Goal: Navigation & Orientation: Find specific page/section

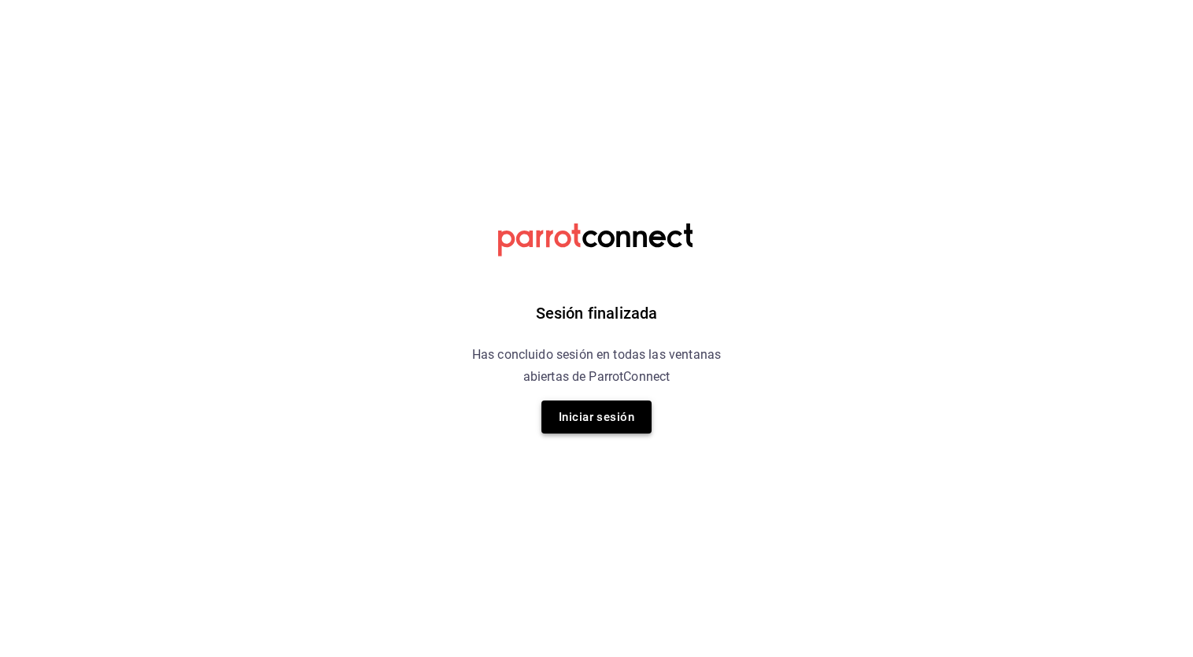
click at [593, 415] on button "Iniciar sesión" at bounding box center [596, 416] width 110 height 33
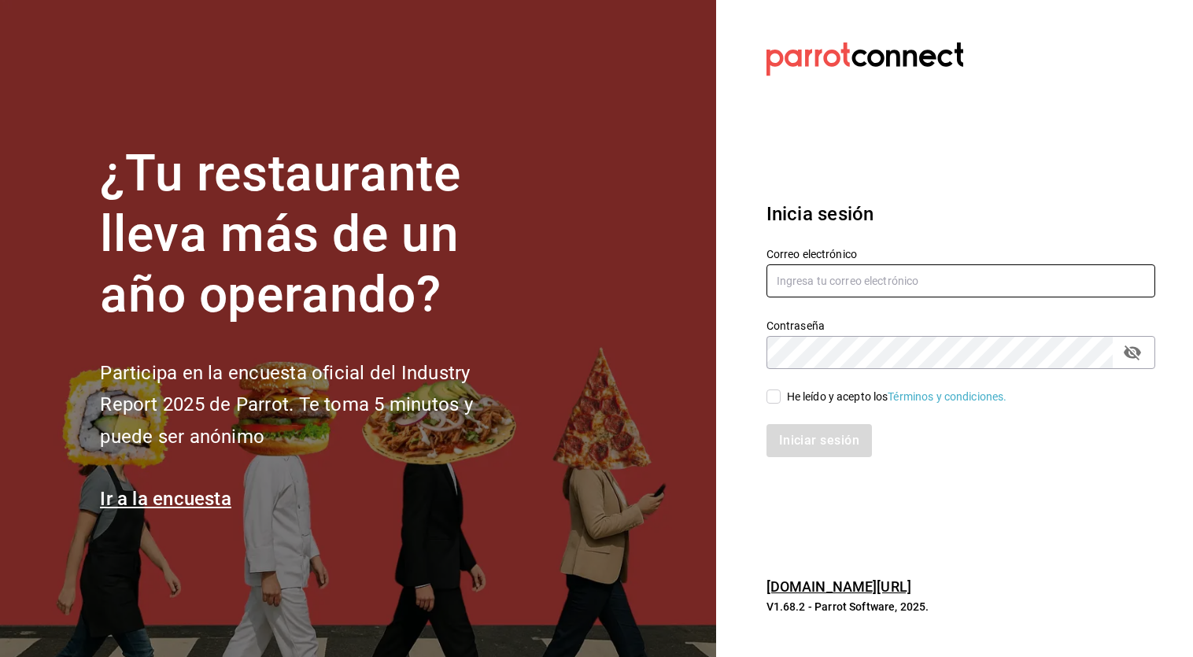
click at [873, 285] on input "text" at bounding box center [960, 280] width 389 height 33
type input "[EMAIL_ADDRESS][DOMAIN_NAME]"
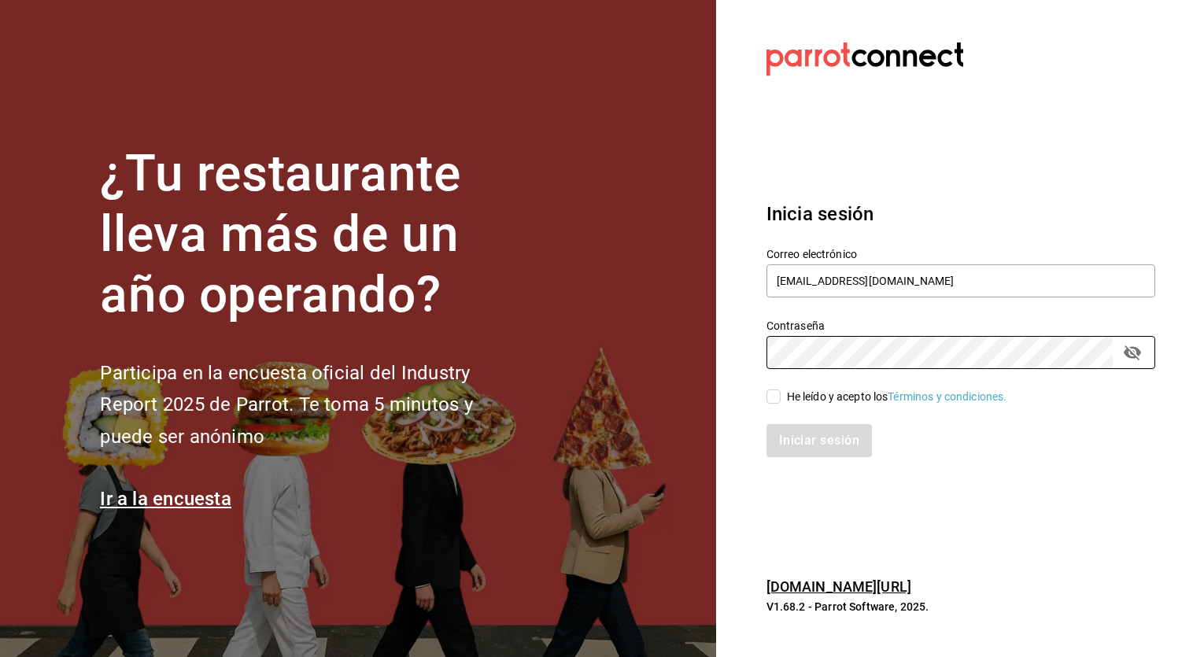
click at [775, 400] on input "He leído y acepto los Términos y condiciones." at bounding box center [773, 396] width 14 height 14
checkbox input "true"
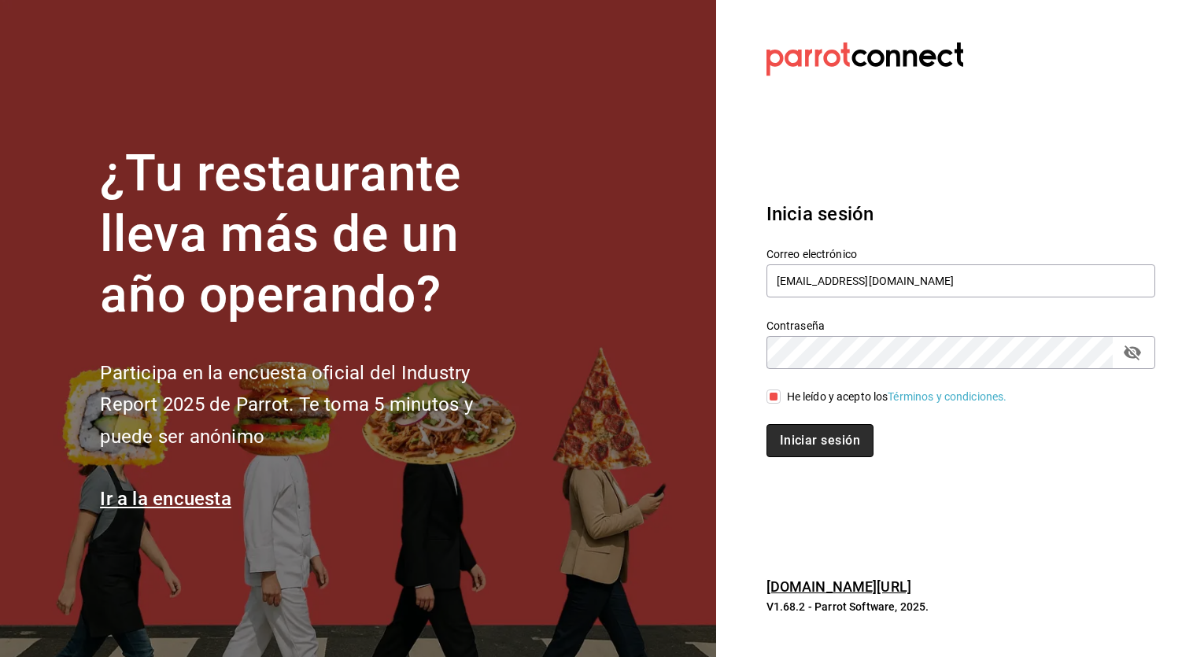
click at [795, 433] on button "Iniciar sesión" at bounding box center [819, 440] width 107 height 33
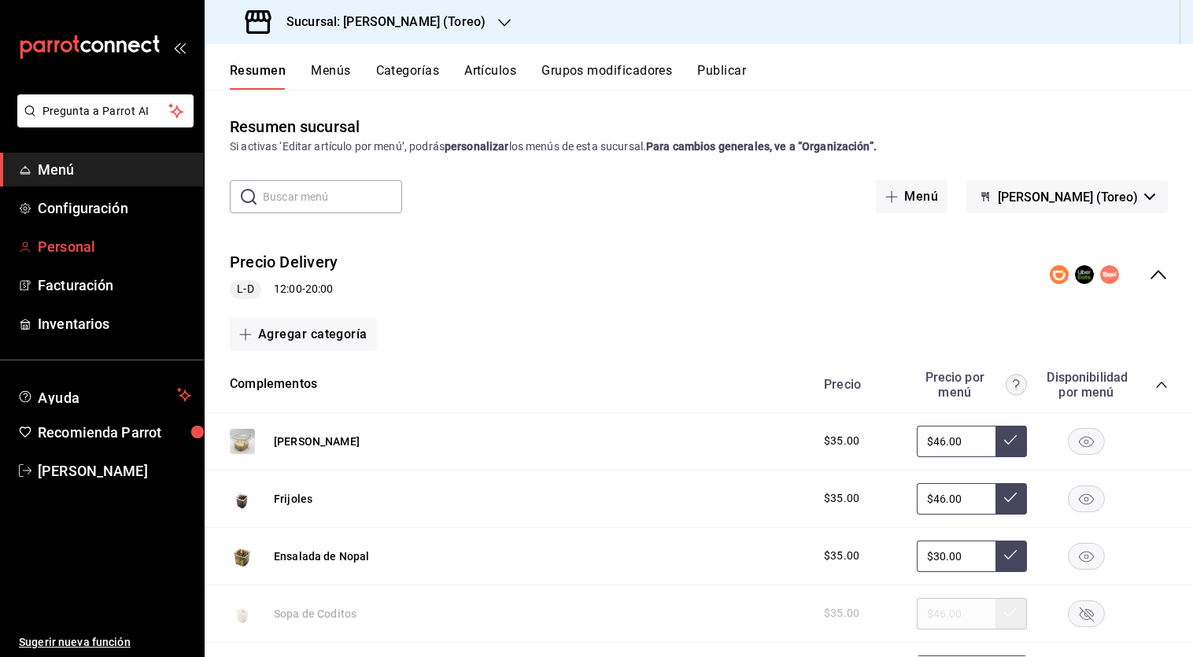
click at [104, 241] on span "Personal" at bounding box center [114, 246] width 153 height 21
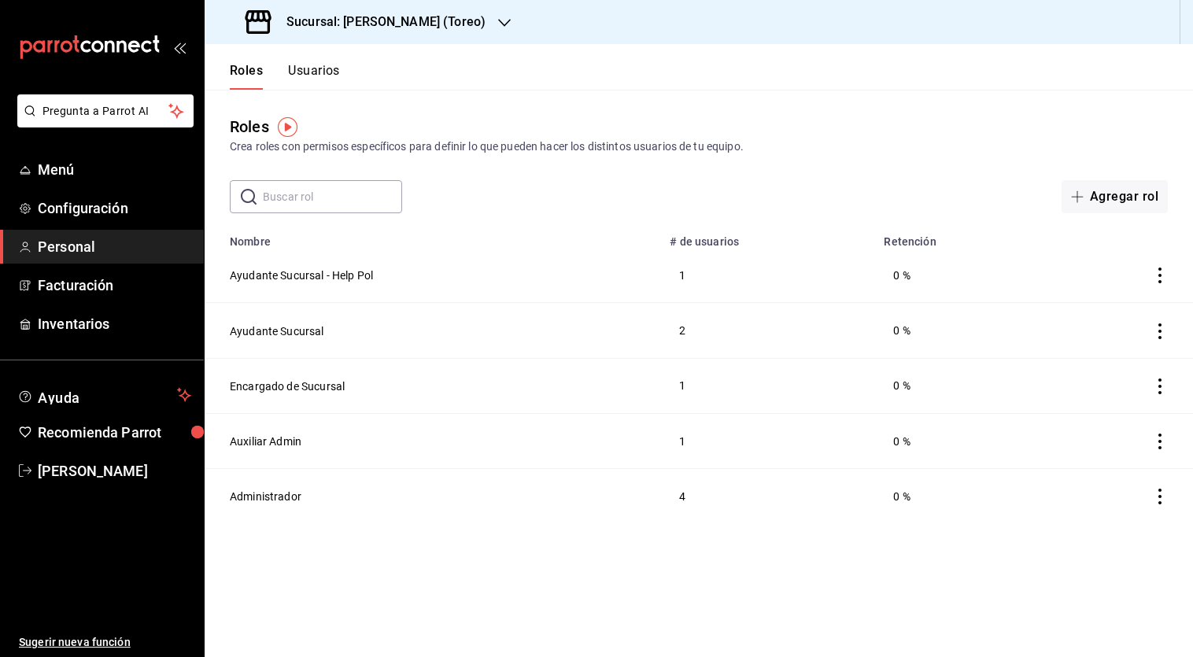
click at [1163, 444] on icon "actions" at bounding box center [1160, 441] width 16 height 16
click at [1127, 379] on div at bounding box center [596, 328] width 1193 height 657
click at [1085, 194] on span "button" at bounding box center [1080, 196] width 19 height 13
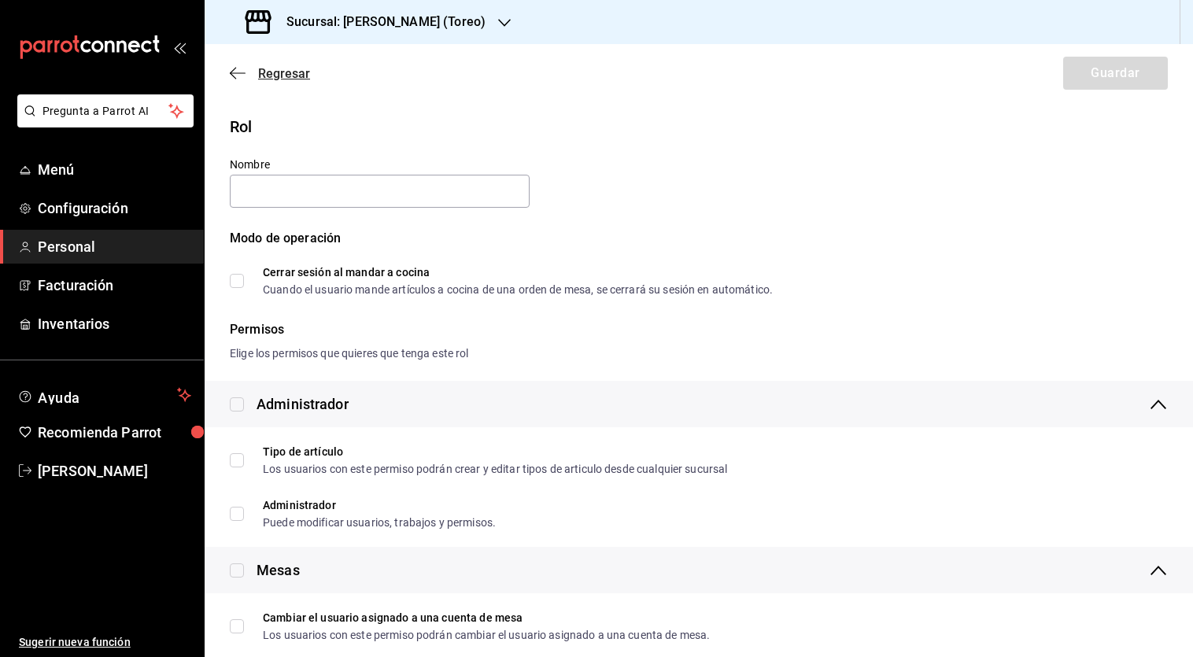
click at [291, 72] on span "Regresar" at bounding box center [284, 73] width 52 height 15
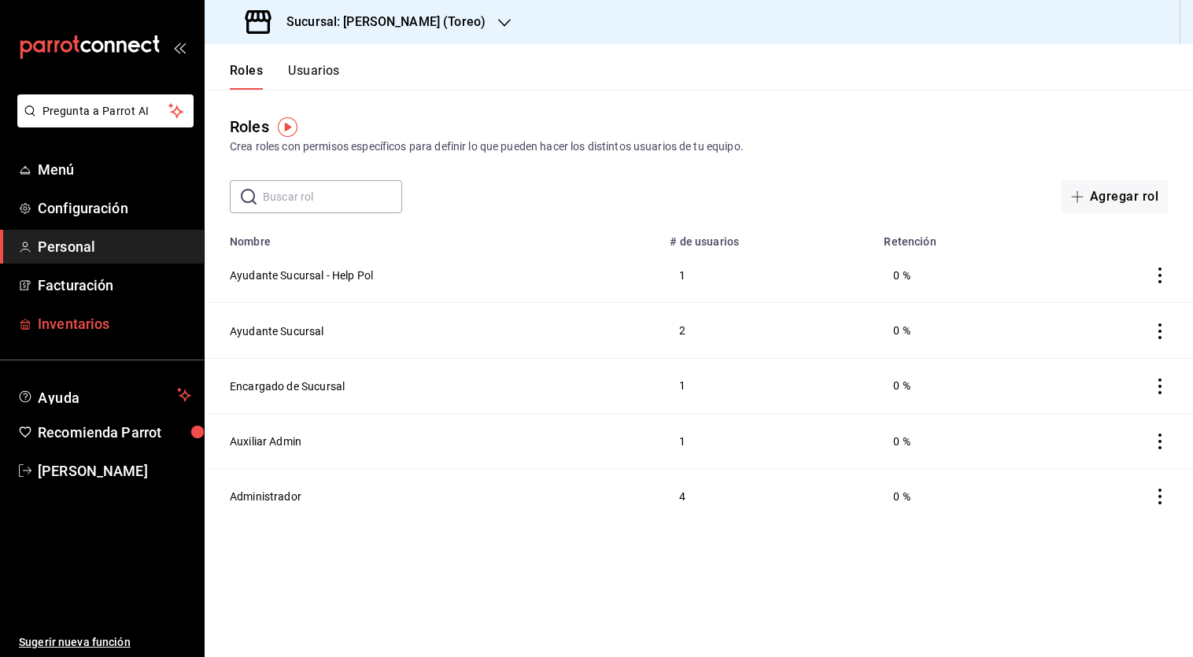
click at [101, 325] on span "Inventarios" at bounding box center [114, 323] width 153 height 21
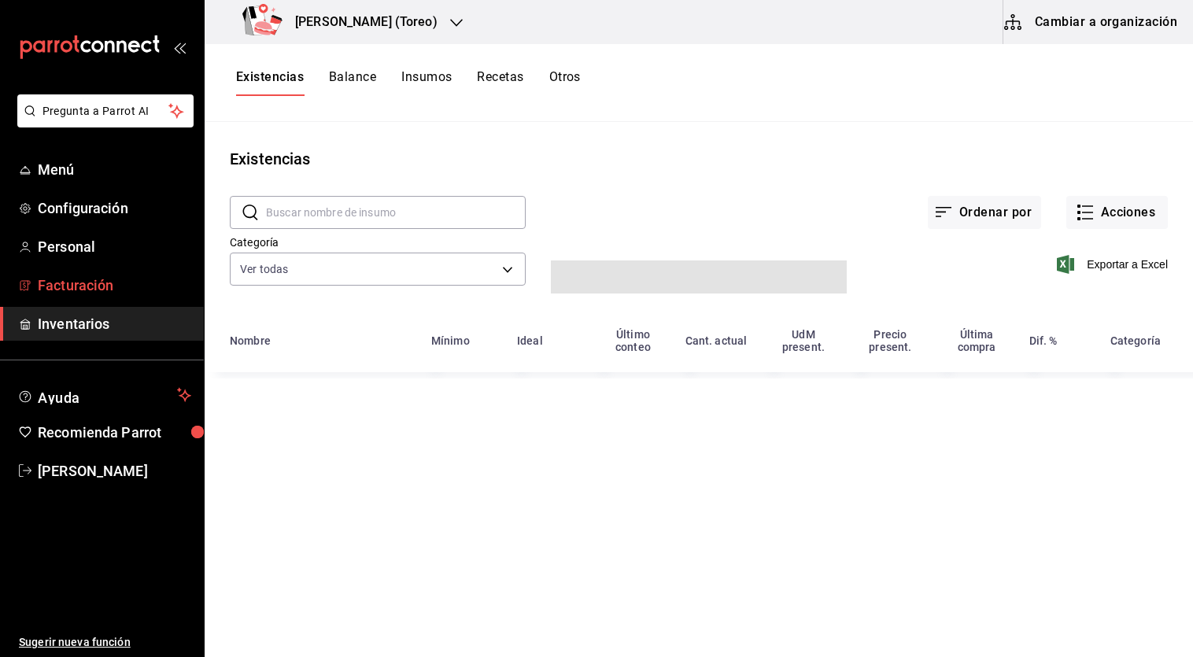
click at [114, 296] on link "Facturación" at bounding box center [102, 285] width 204 height 34
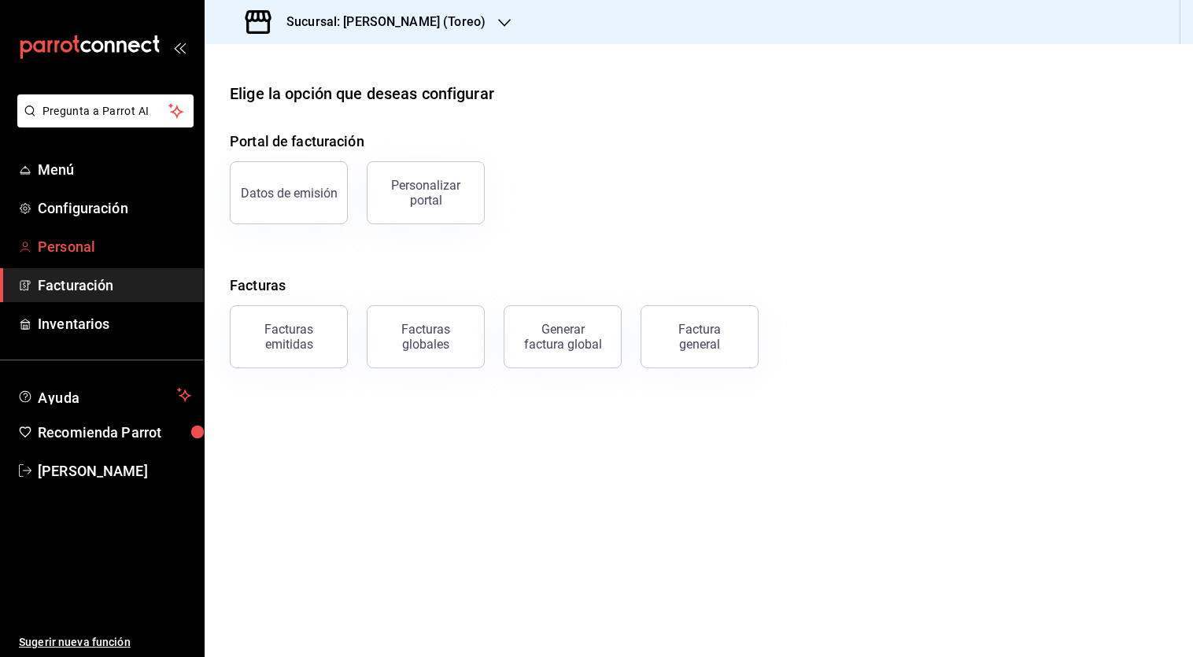
click at [127, 257] on link "Personal" at bounding box center [102, 247] width 204 height 34
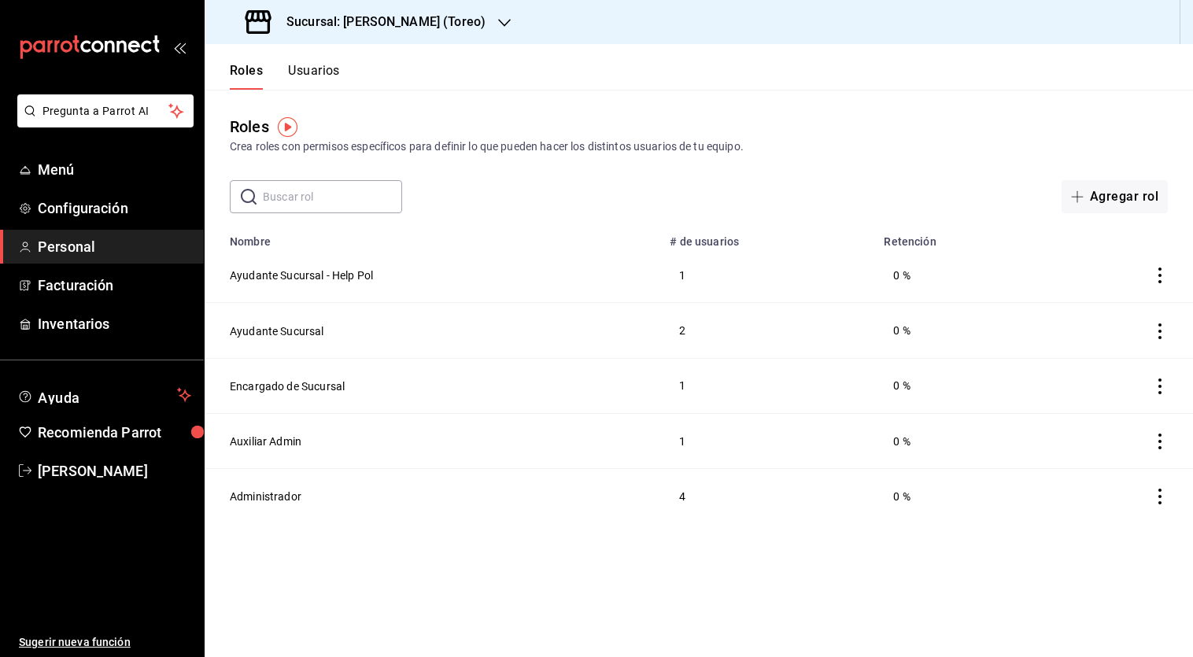
click at [312, 80] on button "Usuarios" at bounding box center [314, 76] width 52 height 27
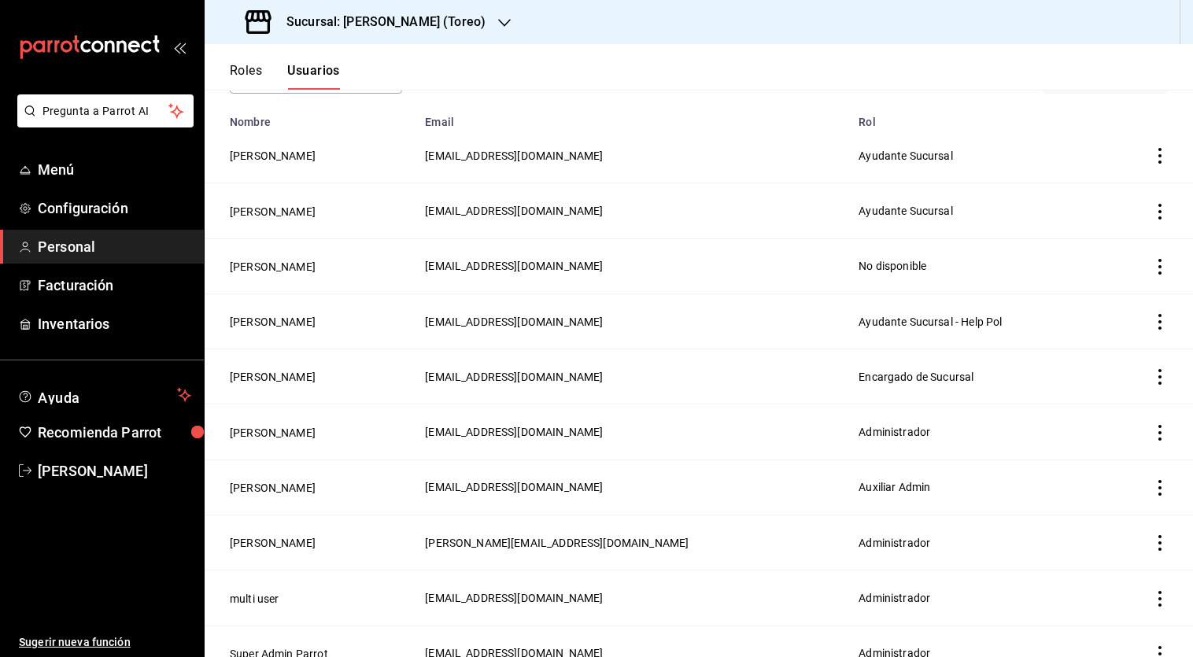
scroll to position [118, 0]
click at [1156, 267] on icon "actions" at bounding box center [1160, 268] width 16 height 16
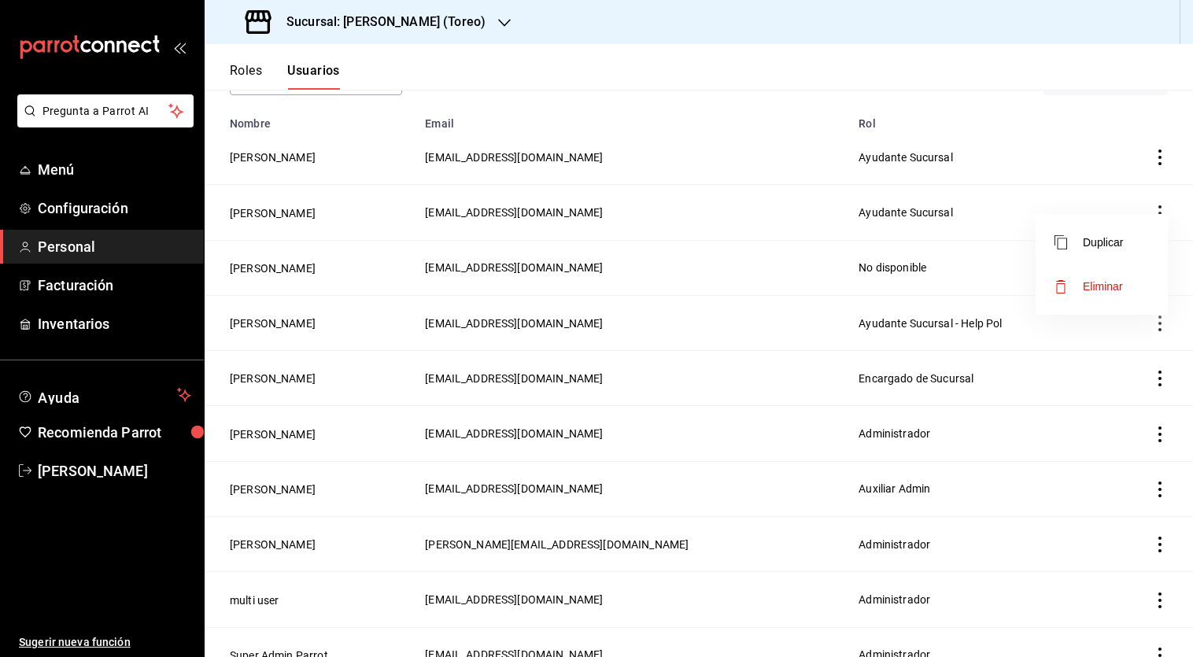
click at [1137, 281] on li "Eliminar" at bounding box center [1101, 286] width 132 height 44
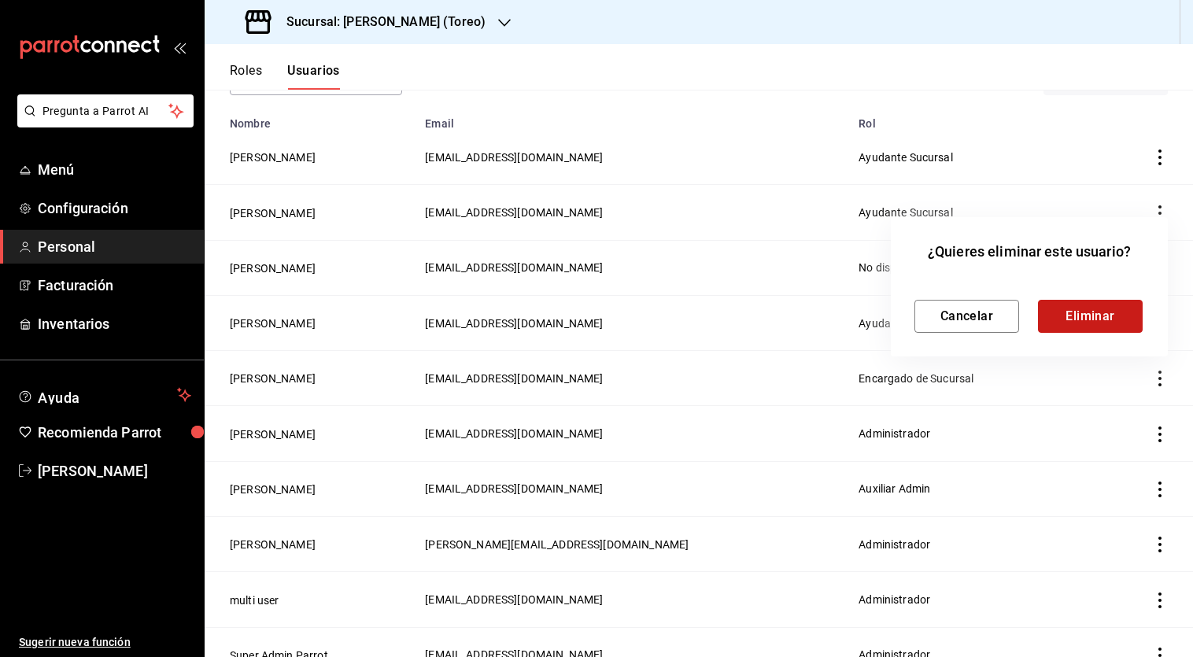
click at [1108, 326] on button "Eliminar" at bounding box center [1090, 316] width 105 height 33
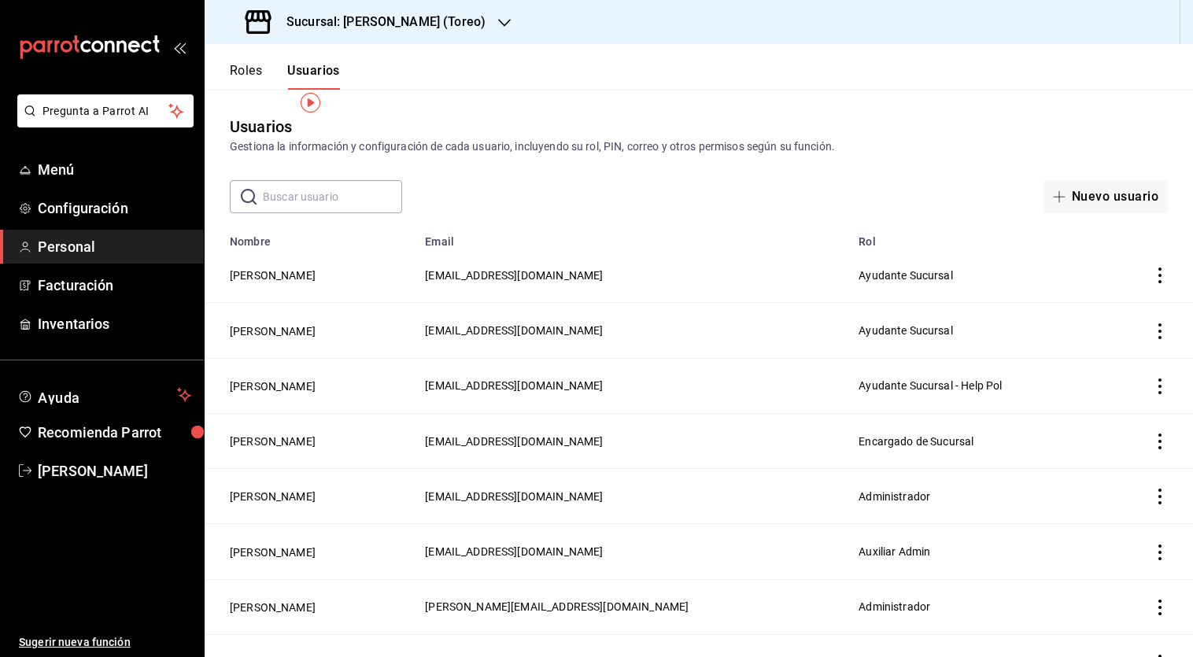
scroll to position [0, 0]
click at [372, 13] on h3 "Sucursal: [PERSON_NAME] (Toreo)" at bounding box center [380, 22] width 212 height 19
click at [372, 13] on div at bounding box center [596, 328] width 1193 height 657
click at [176, 55] on div "mailbox folders" at bounding box center [102, 47] width 204 height 94
click at [183, 52] on icon "open_drawer_menu" at bounding box center [182, 48] width 7 height 12
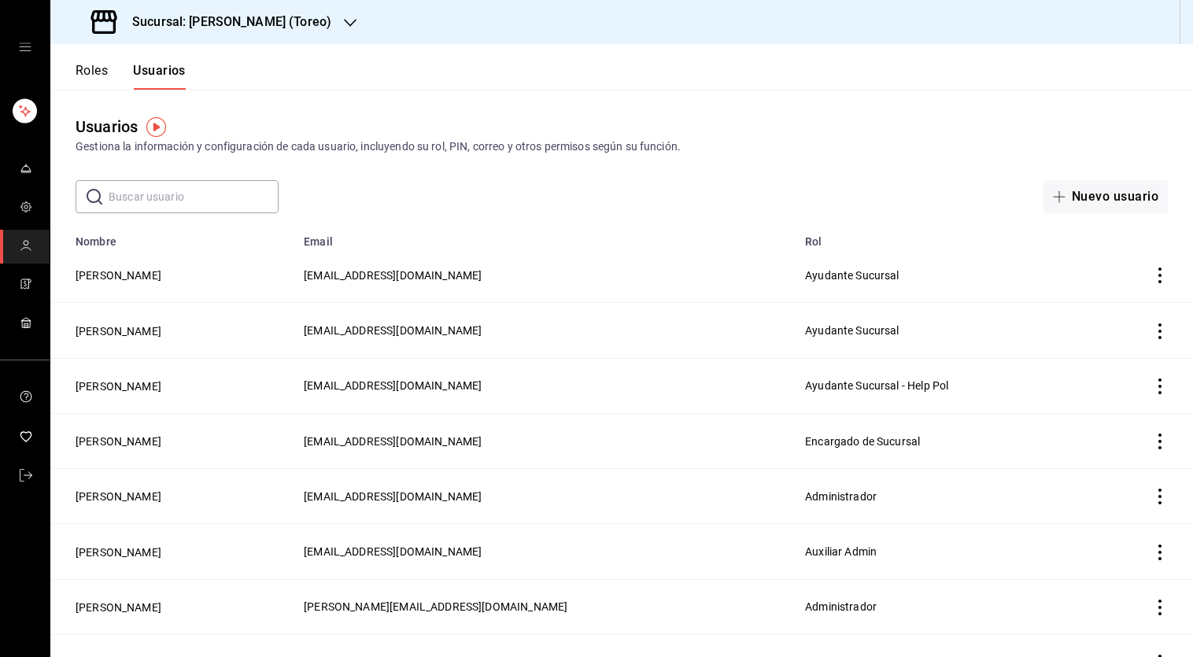
click at [20, 44] on icon "open drawer" at bounding box center [25, 47] width 13 height 13
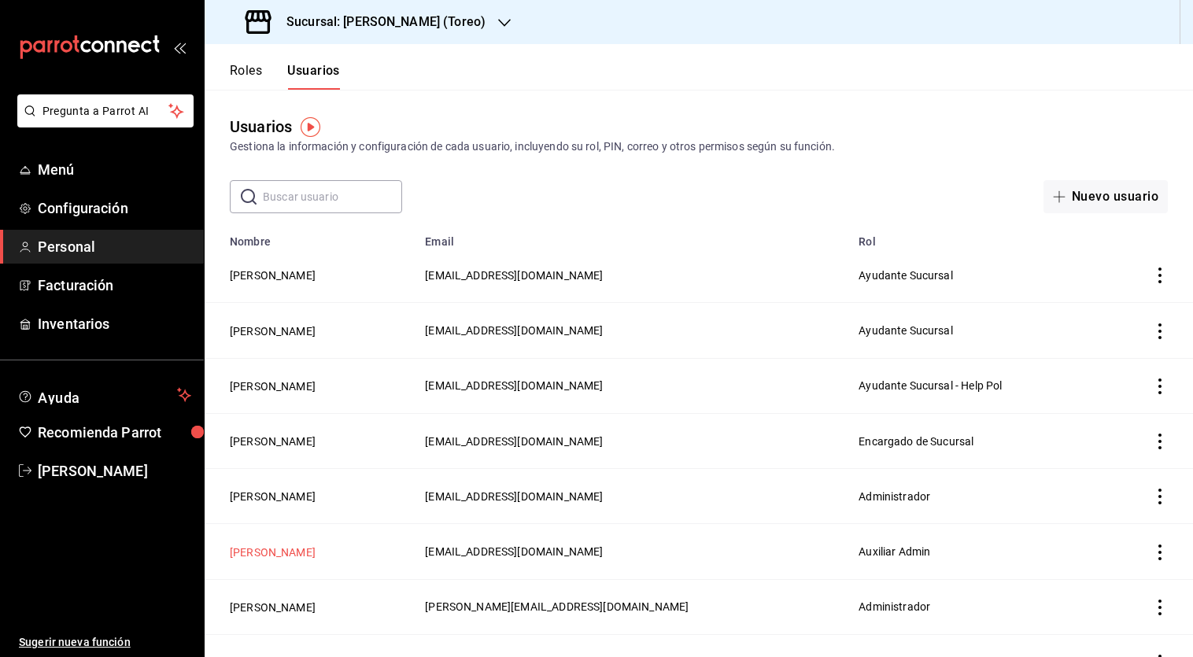
click at [262, 547] on button "[PERSON_NAME]" at bounding box center [273, 552] width 86 height 16
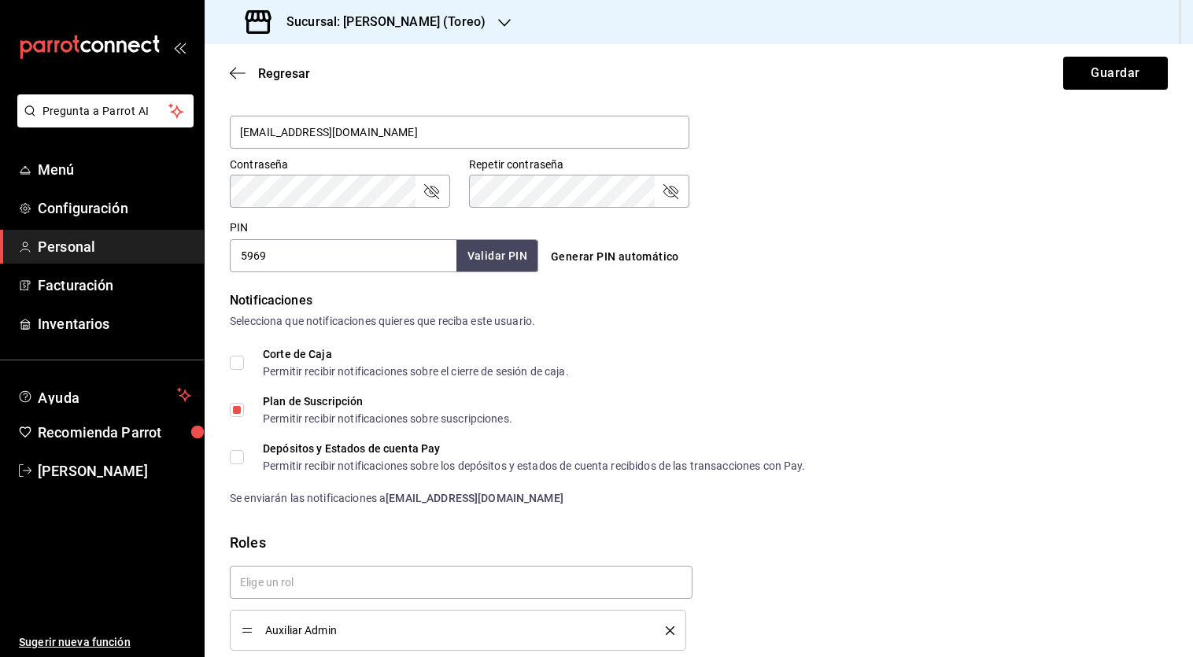
scroll to position [626, 0]
click at [238, 411] on input "Plan de Suscripción Permitir recibir notificaciones sobre suscripciones." at bounding box center [237, 408] width 14 height 14
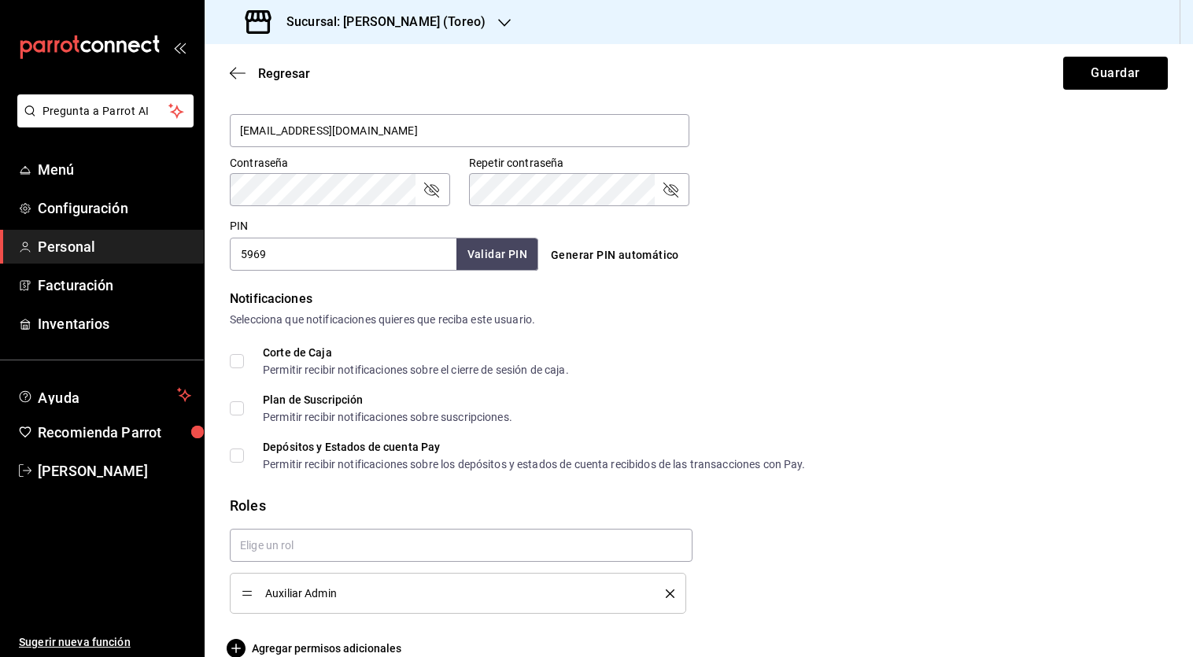
click at [240, 474] on form "Datos personales Nombre [PERSON_NAME] Apellido [PERSON_NAME] Número celular (op…" at bounding box center [699, 73] width 938 height 1169
click at [240, 411] on input "Plan de Suscripción Permitir recibir notificaciones sobre suscripciones." at bounding box center [237, 408] width 14 height 14
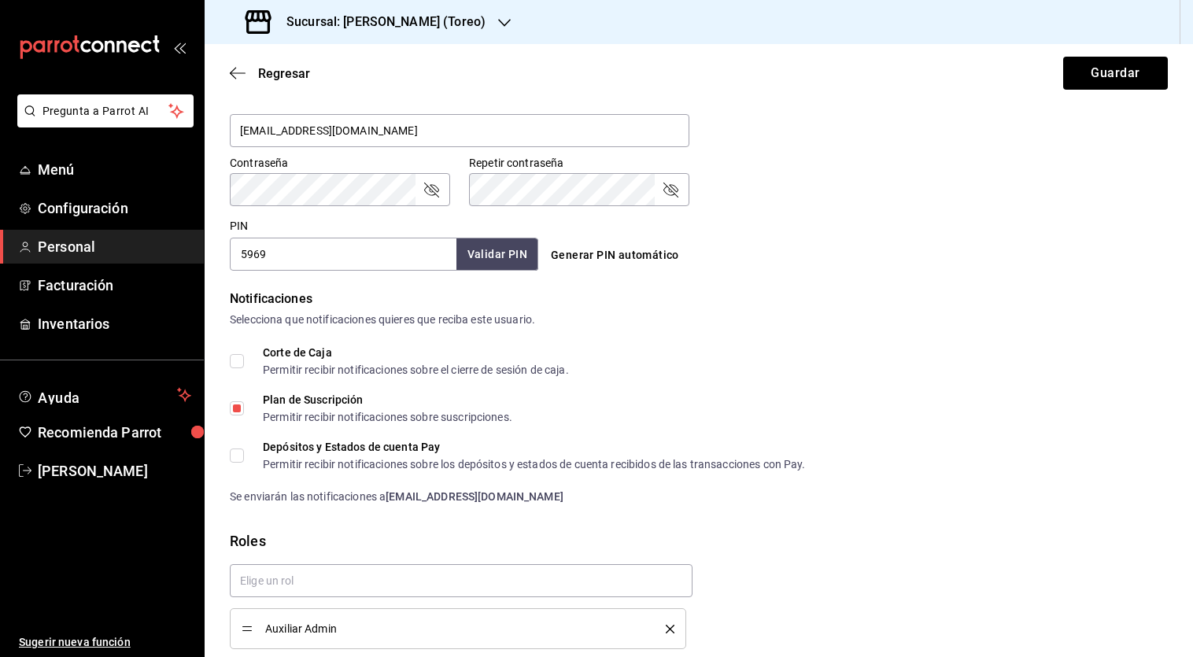
click at [239, 406] on input "Plan de Suscripción Permitir recibir notificaciones sobre suscripciones." at bounding box center [237, 408] width 14 height 14
checkbox input "false"
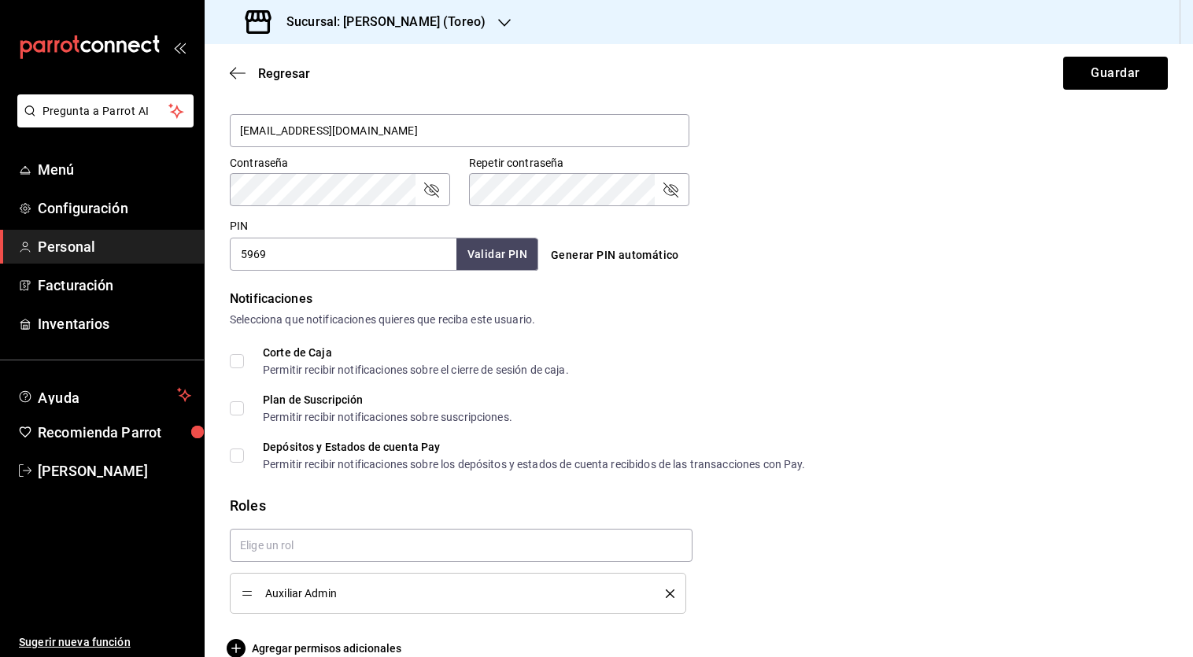
scroll to position [651, 0]
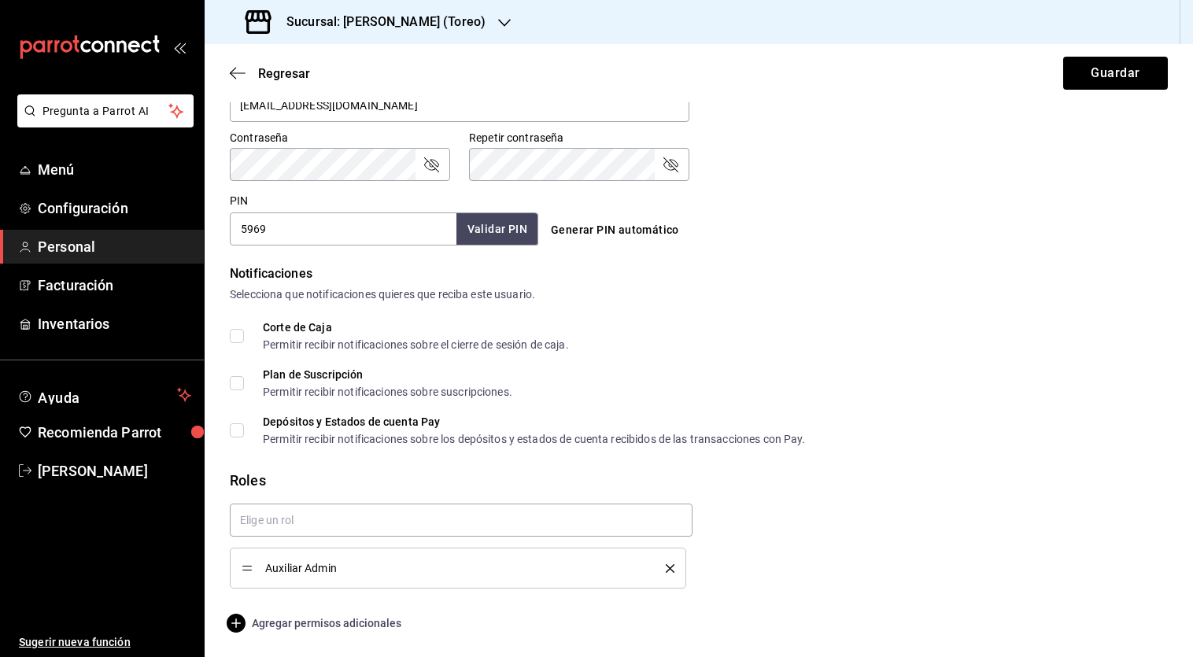
click at [295, 627] on span "Agregar permisos adicionales" at bounding box center [315, 623] width 171 height 19
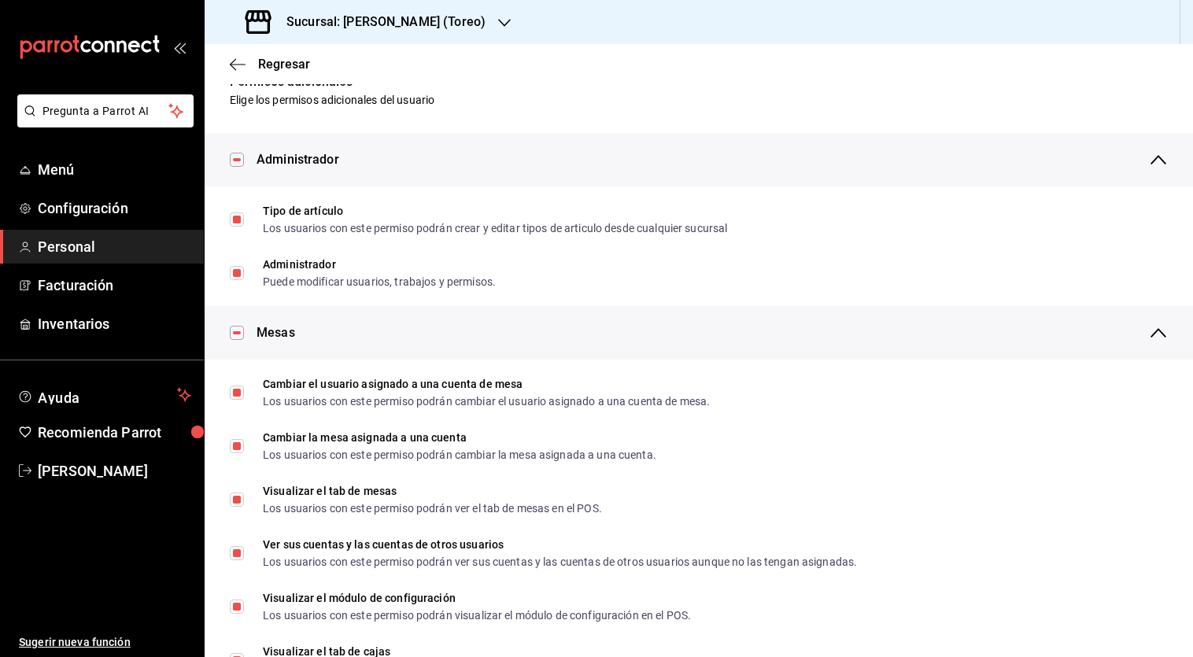
scroll to position [0, 0]
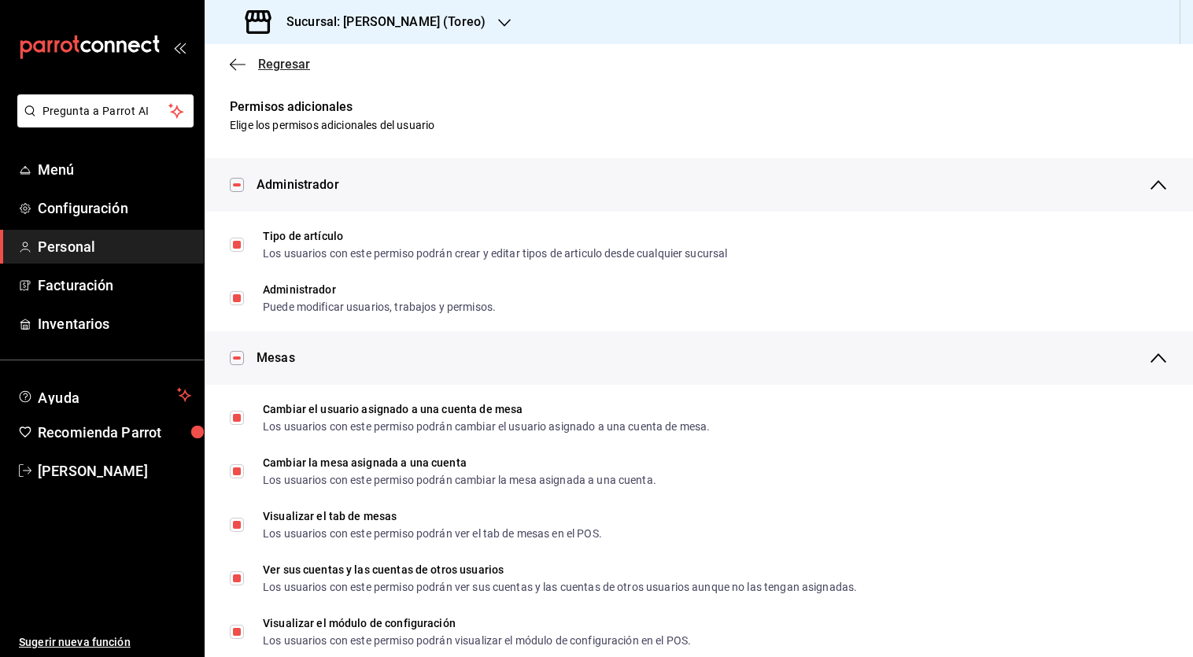
click at [283, 66] on span "Regresar" at bounding box center [284, 64] width 52 height 15
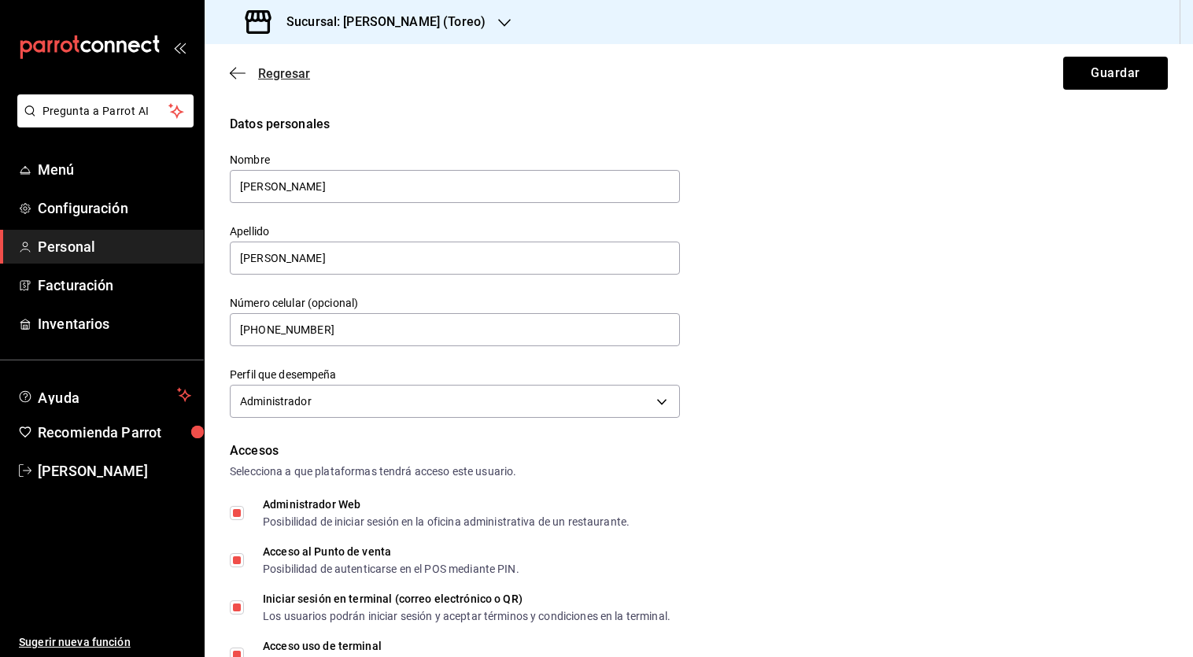
click at [267, 74] on span "Regresar" at bounding box center [284, 73] width 52 height 15
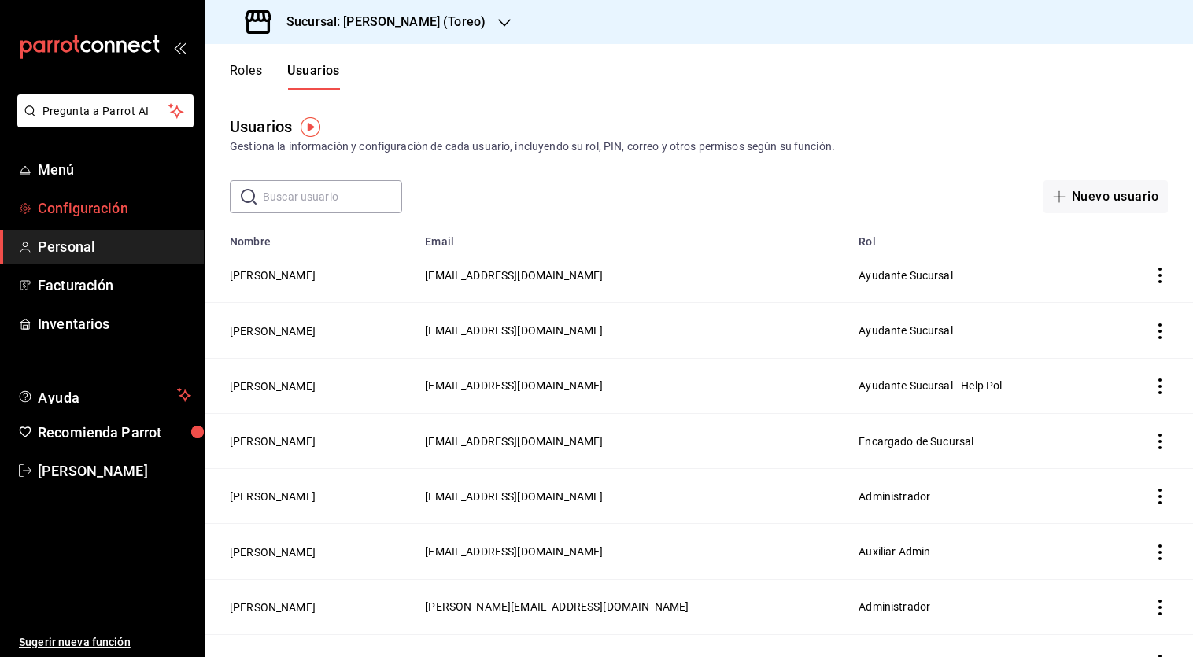
click at [120, 209] on span "Configuración" at bounding box center [114, 207] width 153 height 21
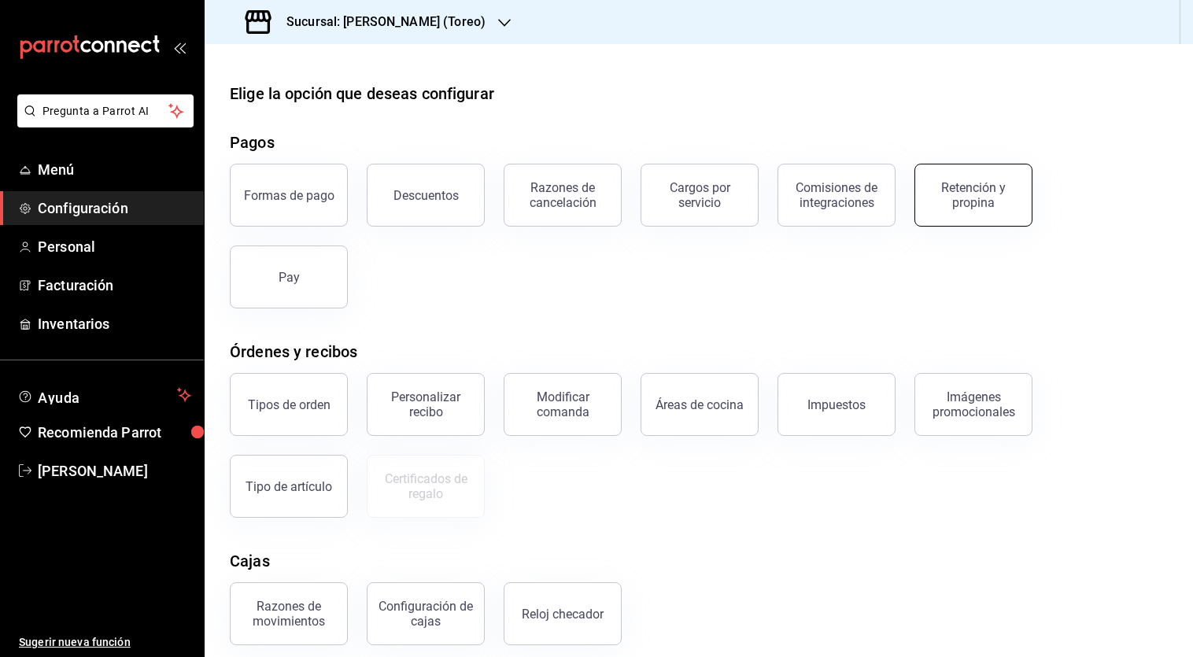
click at [953, 209] on button "Retención y propina" at bounding box center [973, 195] width 118 height 63
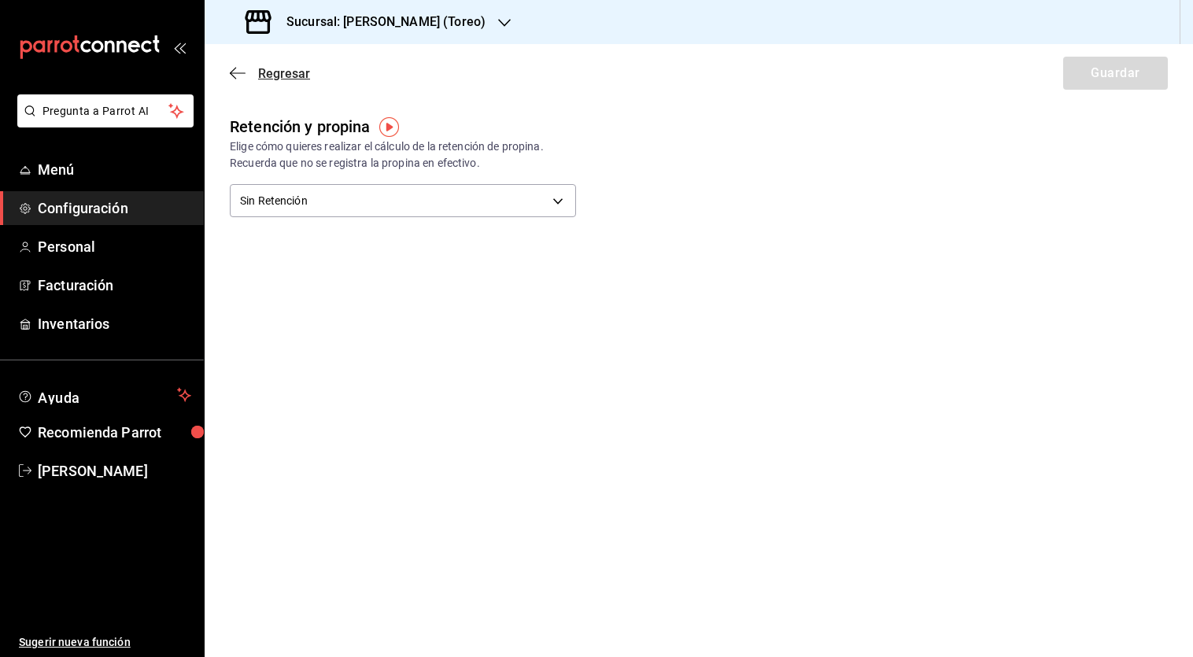
click at [275, 78] on span "Regresar" at bounding box center [284, 73] width 52 height 15
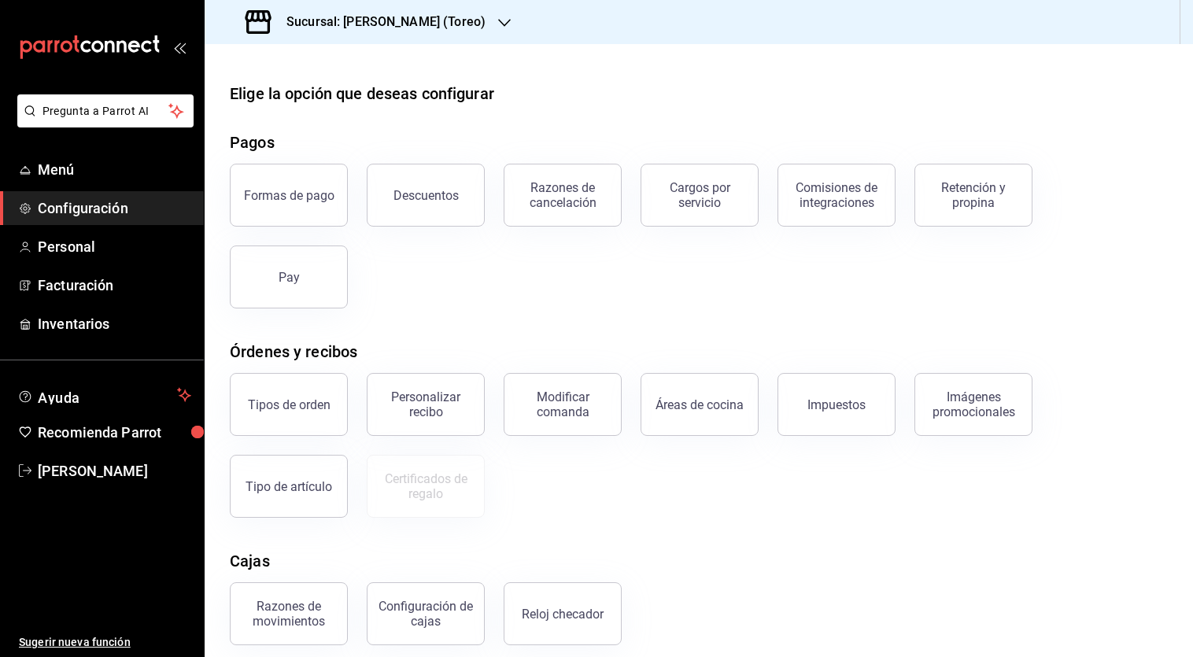
scroll to position [141, 0]
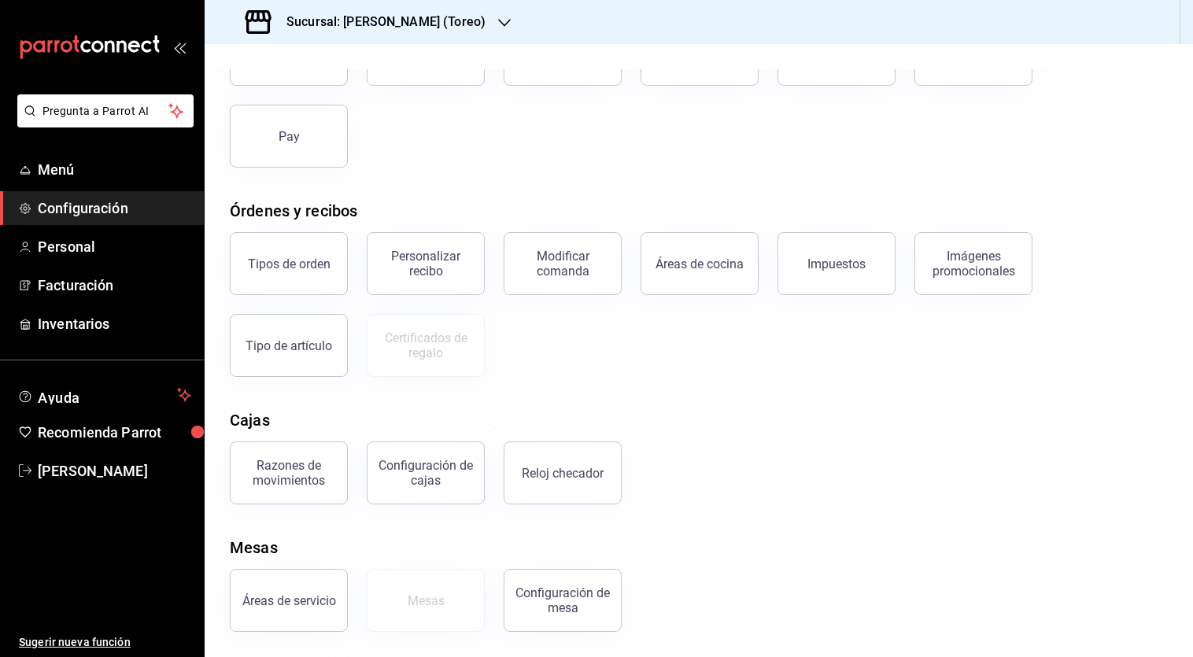
click at [111, 186] on ul "Menú Configuración Personal Facturación Inventarios" at bounding box center [102, 247] width 204 height 188
click at [356, 24] on h3 "Sucursal: [PERSON_NAME] (Toreo)" at bounding box center [380, 22] width 212 height 19
click at [363, 116] on div "[PERSON_NAME] (CDMX)" at bounding box center [323, 103] width 236 height 35
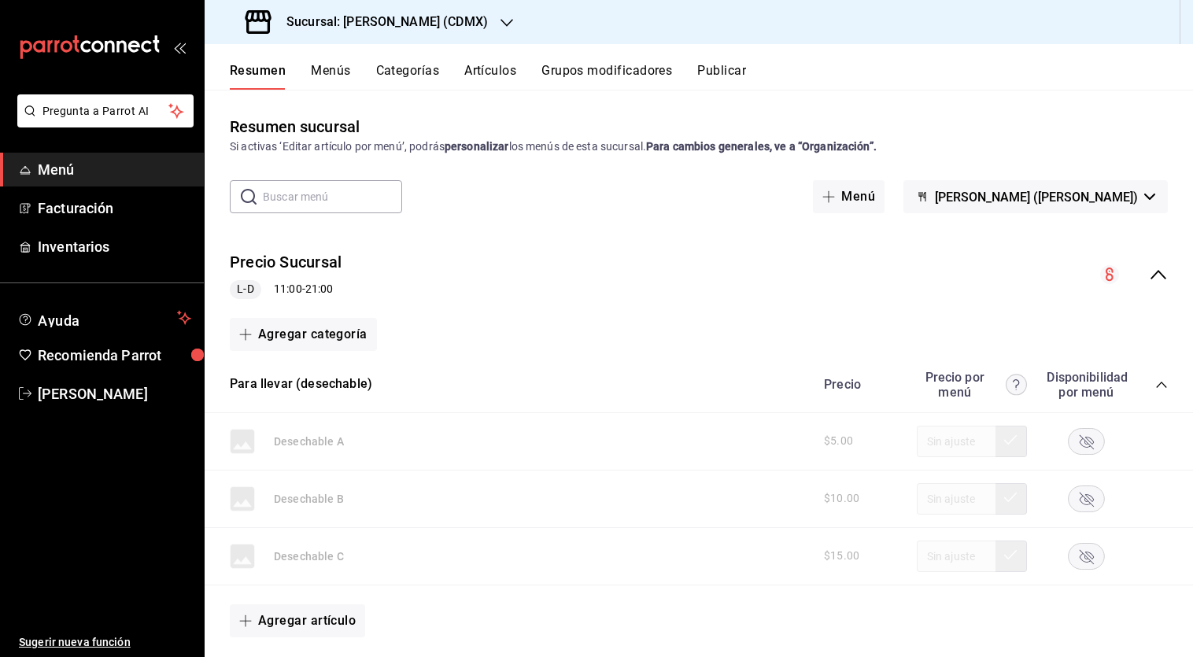
click at [459, 20] on div "Sucursal: [PERSON_NAME] (CDMX)" at bounding box center [368, 22] width 302 height 44
click at [374, 78] on div "[PERSON_NAME] (Toreo)" at bounding box center [323, 67] width 236 height 35
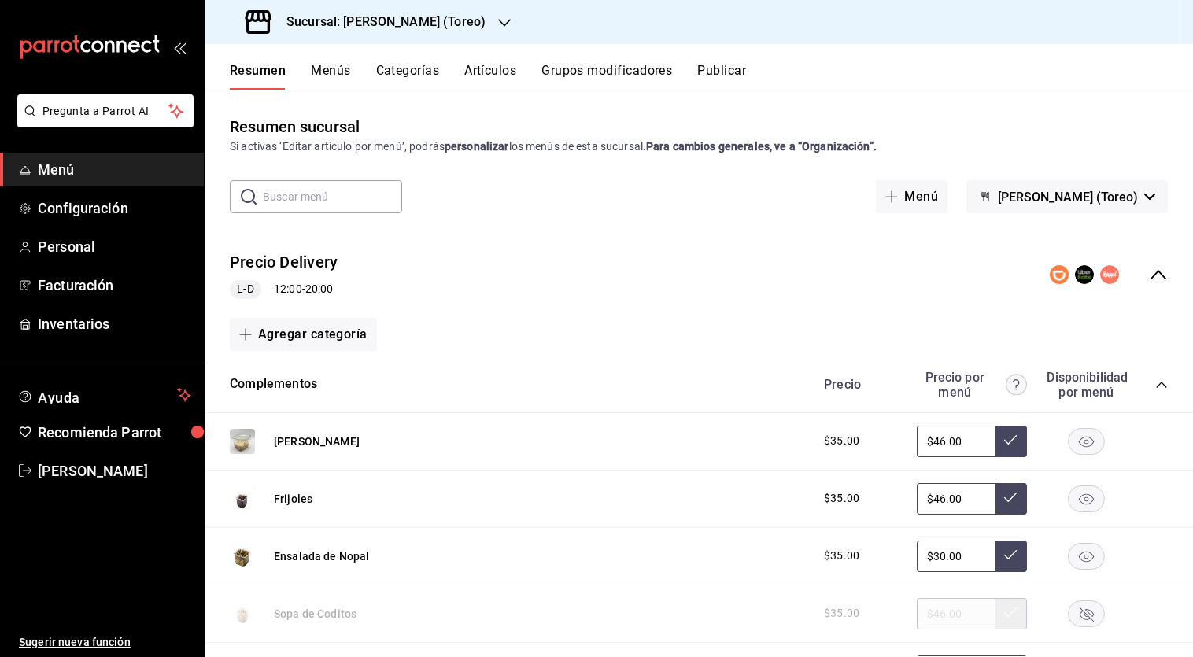
click at [460, 25] on div "Sucursal: [PERSON_NAME] (Toreo)" at bounding box center [367, 22] width 300 height 44
click at [407, 95] on div "[PERSON_NAME] (CDMX)" at bounding box center [322, 103] width 211 height 17
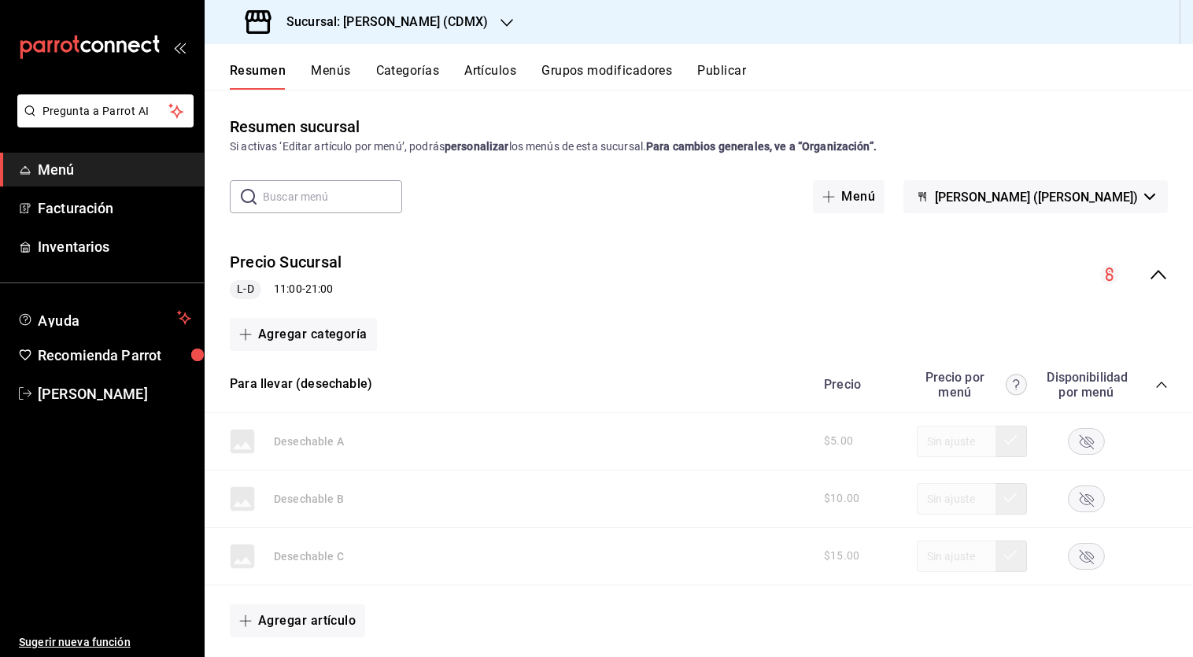
click at [474, 31] on div "Sucursal: [PERSON_NAME] (CDMX)" at bounding box center [368, 22] width 302 height 44
click at [474, 31] on div at bounding box center [596, 328] width 1193 height 657
click at [474, 31] on div "Sucursal: [PERSON_NAME] (CDMX)" at bounding box center [368, 22] width 302 height 44
click at [329, 76] on div "[PERSON_NAME] (Toreo)" at bounding box center [323, 67] width 236 height 35
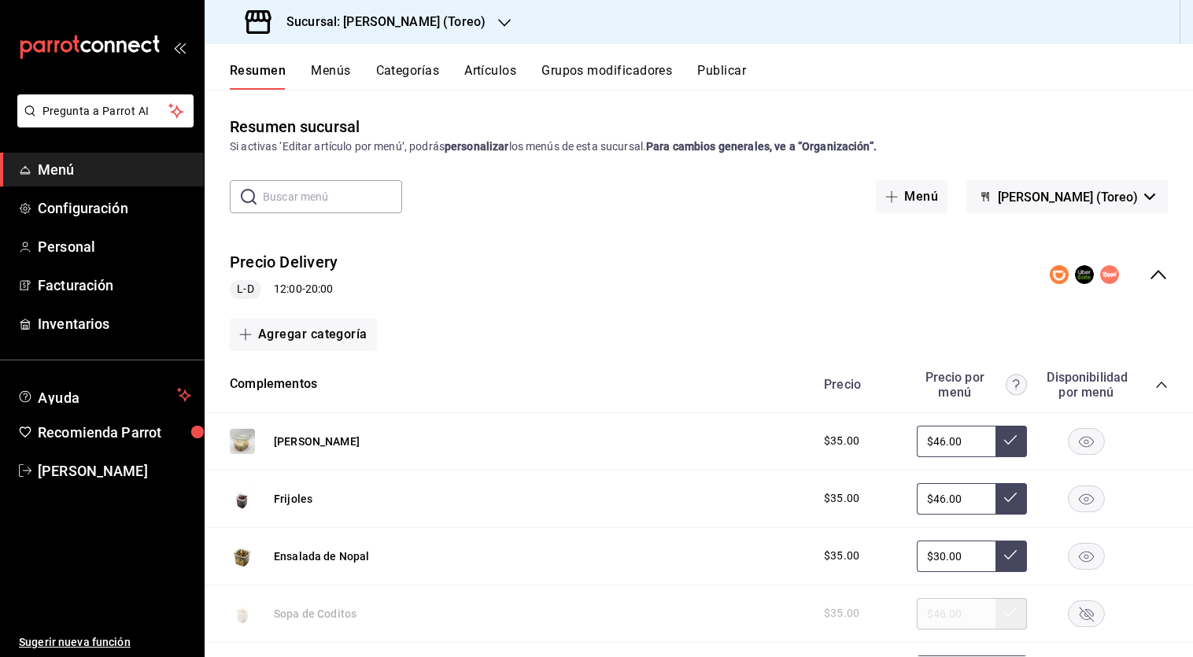
click at [143, 147] on li "Pregunta a Parrot AI" at bounding box center [101, 123] width 191 height 58
click at [444, 22] on h3 "Sucursal: [PERSON_NAME] (Toreo)" at bounding box center [380, 22] width 212 height 19
click at [360, 102] on div "[PERSON_NAME] (CDMX)" at bounding box center [322, 103] width 211 height 17
